Goal: Task Accomplishment & Management: Use online tool/utility

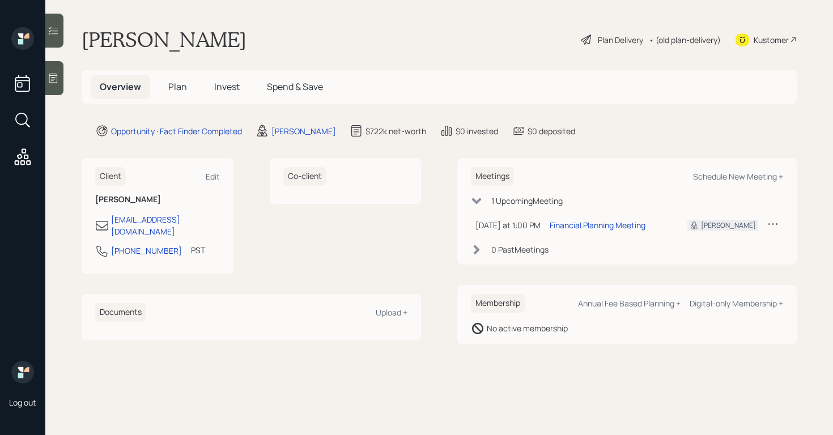
click at [56, 79] on icon at bounding box center [53, 79] width 8 height 10
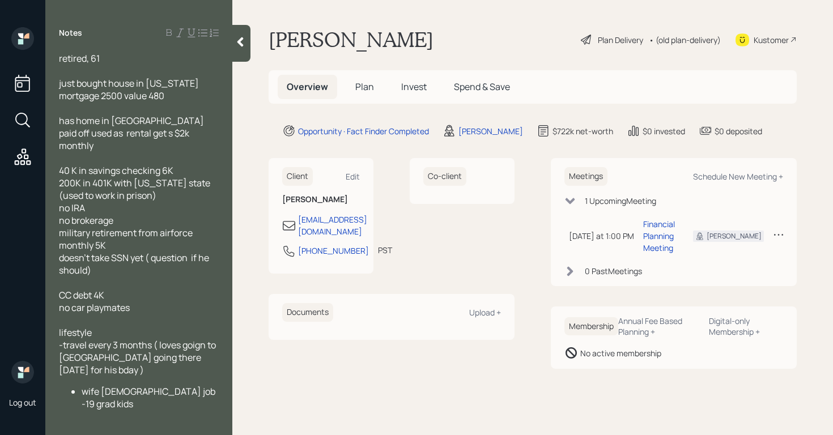
click at [368, 86] on span "Plan" at bounding box center [364, 86] width 19 height 12
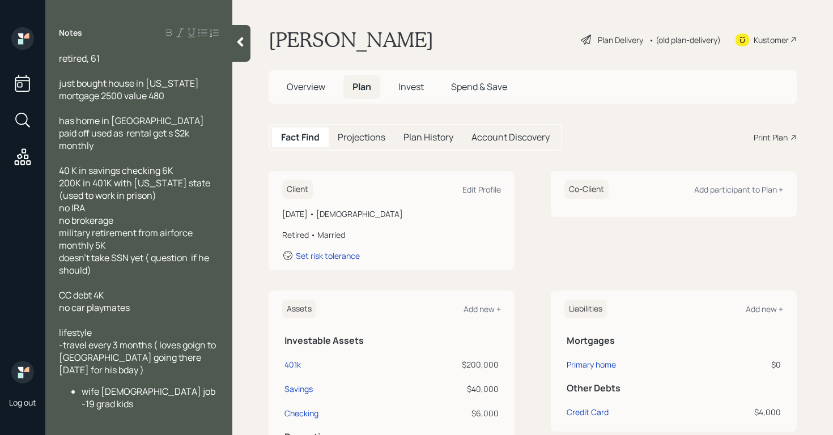
drag, startPoint x: 286, startPoint y: 211, endPoint x: 386, endPoint y: 214, distance: 100.3
click at [378, 222] on div "[DATE] • [DEMOGRAPHIC_DATA] Retired • Married Set risk tolerance" at bounding box center [391, 234] width 219 height 53
click at [514, 29] on div "[PERSON_NAME] Plan Delivery • (old plan-delivery) Kustomer" at bounding box center [533, 39] width 528 height 25
click at [242, 49] on div at bounding box center [241, 43] width 18 height 37
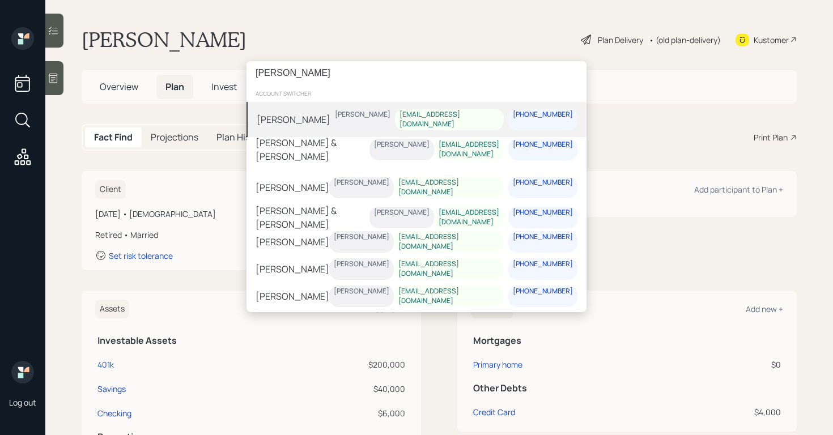
type input "[PERSON_NAME]"
click at [322, 114] on div "[PERSON_NAME] [PERSON_NAME] [EMAIL_ADDRESS][DOMAIN_NAME] [PHONE_NUMBER]" at bounding box center [416, 119] width 340 height 35
